Goal: Task Accomplishment & Management: Manage account settings

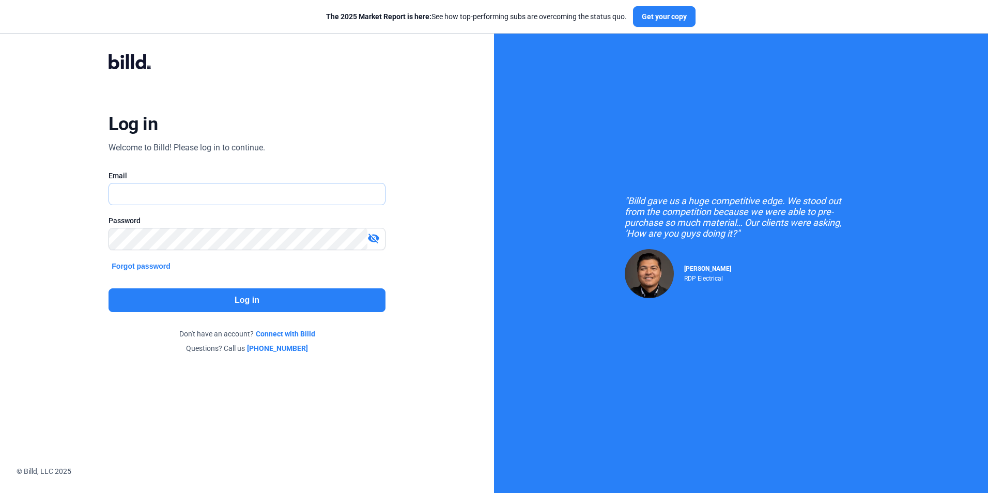
type input "[PERSON_NAME][EMAIL_ADDRESS][DOMAIN_NAME]"
click at [259, 292] on button "Log in" at bounding box center [247, 300] width 276 height 24
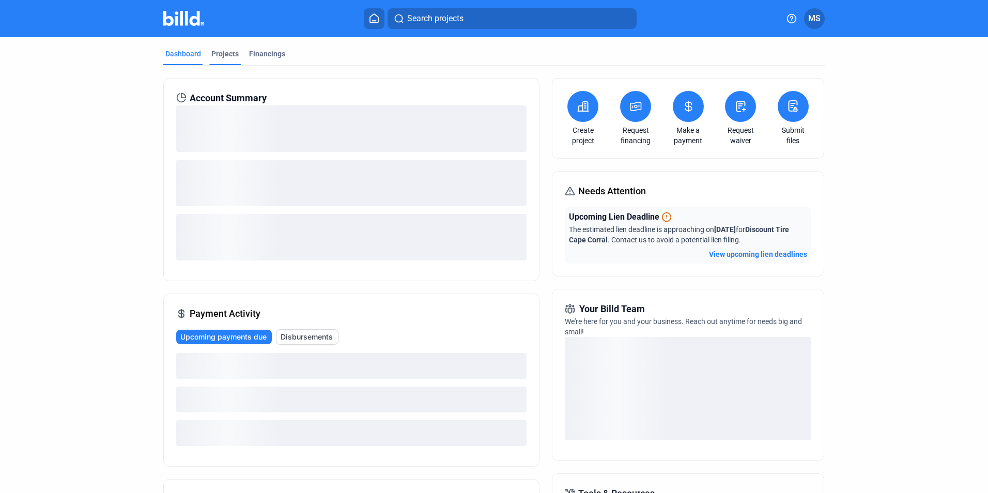
click at [226, 59] on div "Projects" at bounding box center [225, 57] width 32 height 17
